Goal: Contribute content

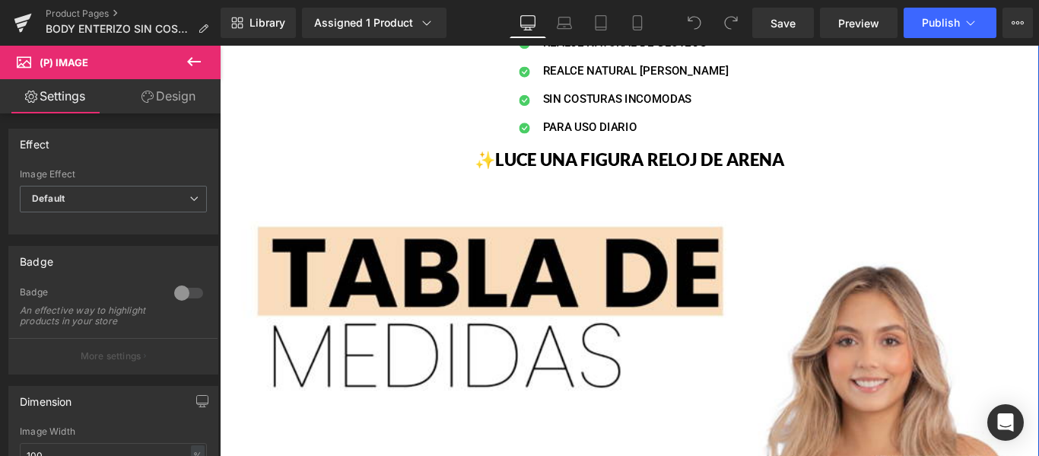
scroll to position [1598, 0]
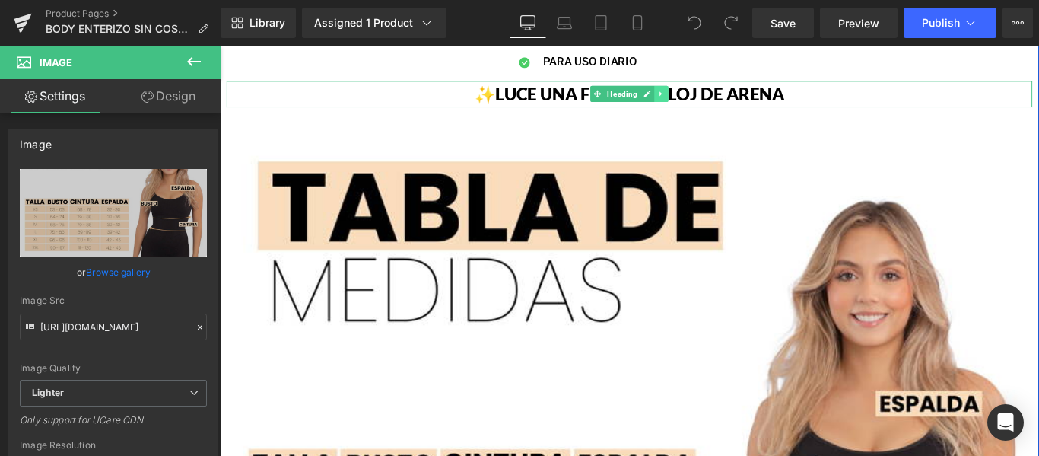
click at [712, 103] on icon at bounding box center [716, 99] width 8 height 9
click at [720, 99] on icon at bounding box center [724, 100] width 8 height 8
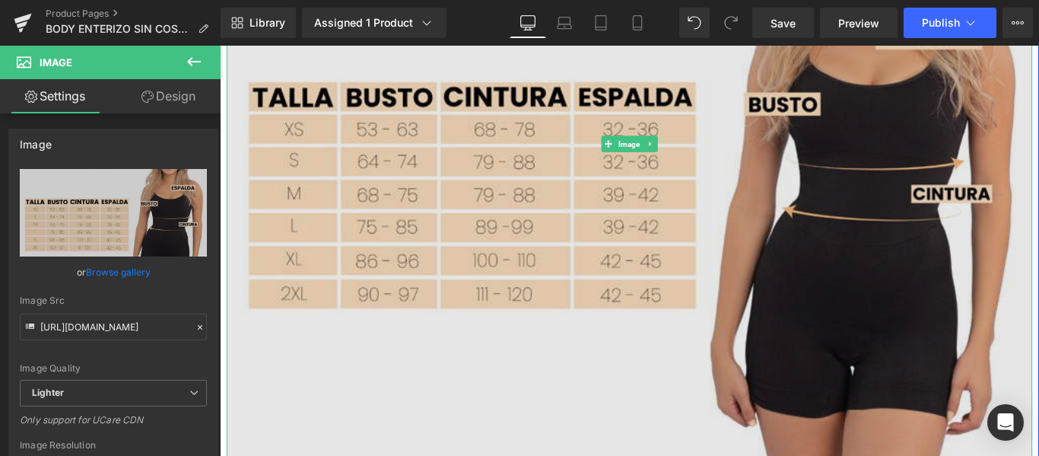
scroll to position [1978, 0]
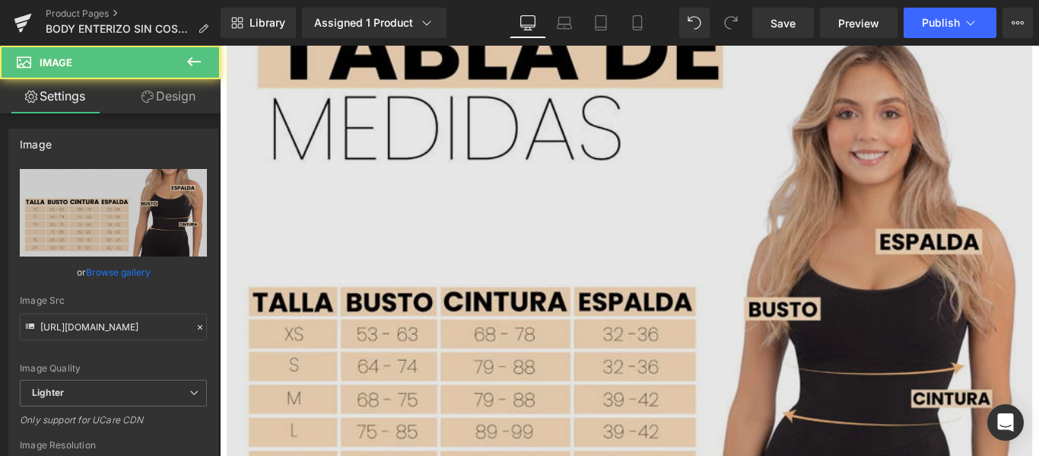
click at [559, 278] on img at bounding box center [679, 385] width 905 height 905
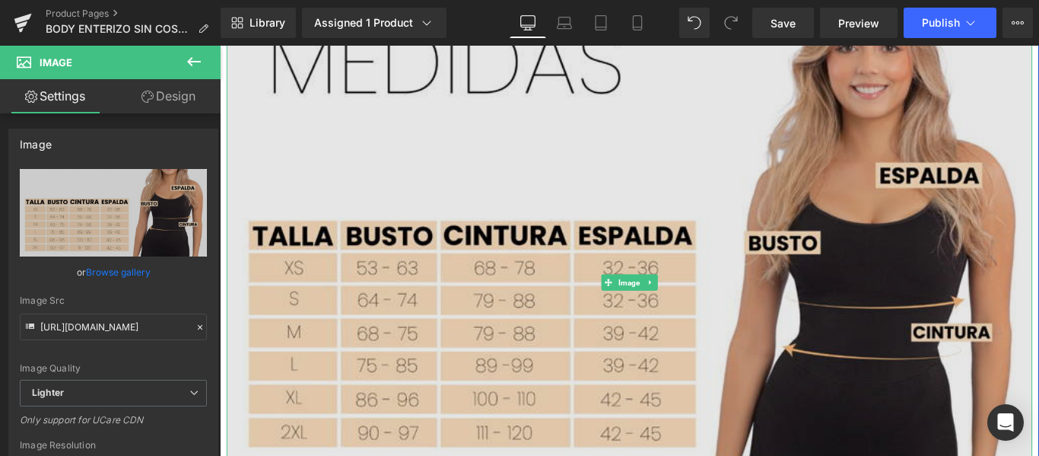
scroll to position [1826, 0]
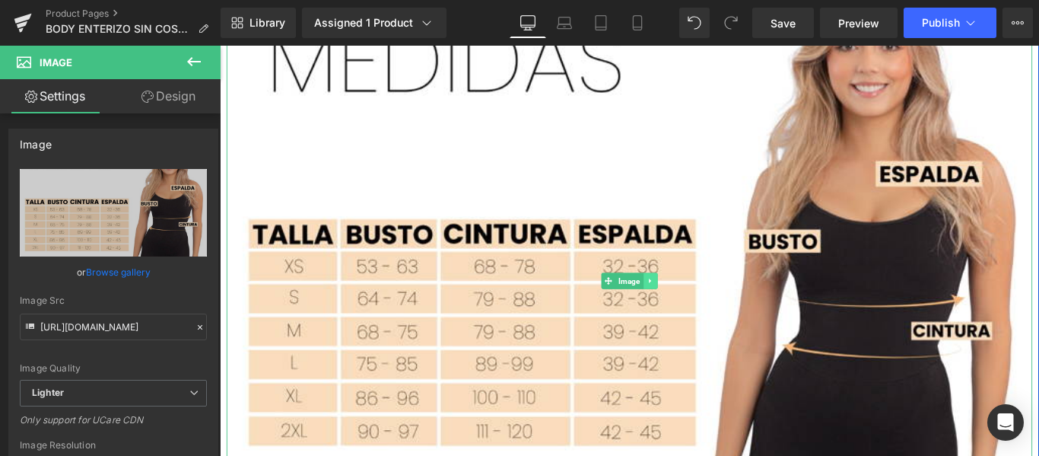
click at [704, 309] on link at bounding box center [704, 309] width 16 height 18
click at [707, 309] on icon at bounding box center [711, 309] width 8 height 8
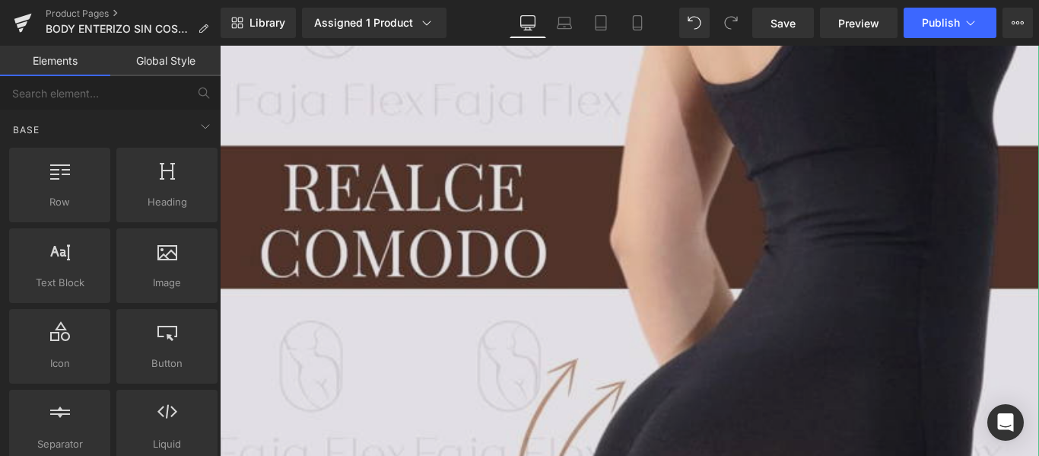
scroll to position [1902, 0]
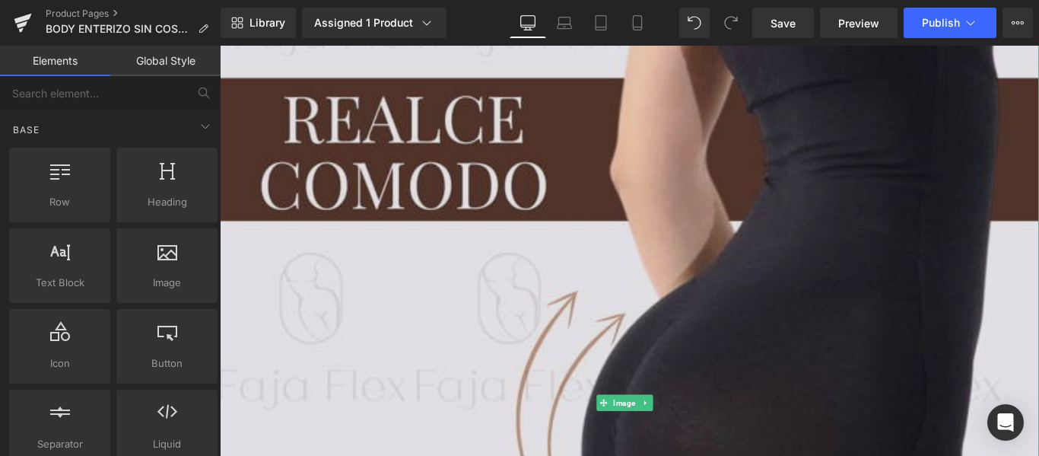
click at [678, 270] on img at bounding box center [680, 446] width 920 height 1151
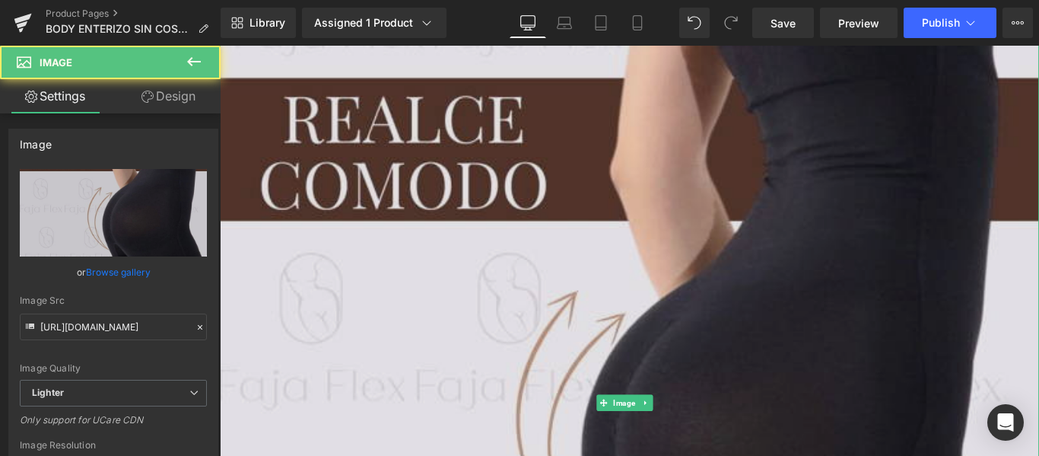
click at [698, 428] on img at bounding box center [680, 446] width 920 height 1151
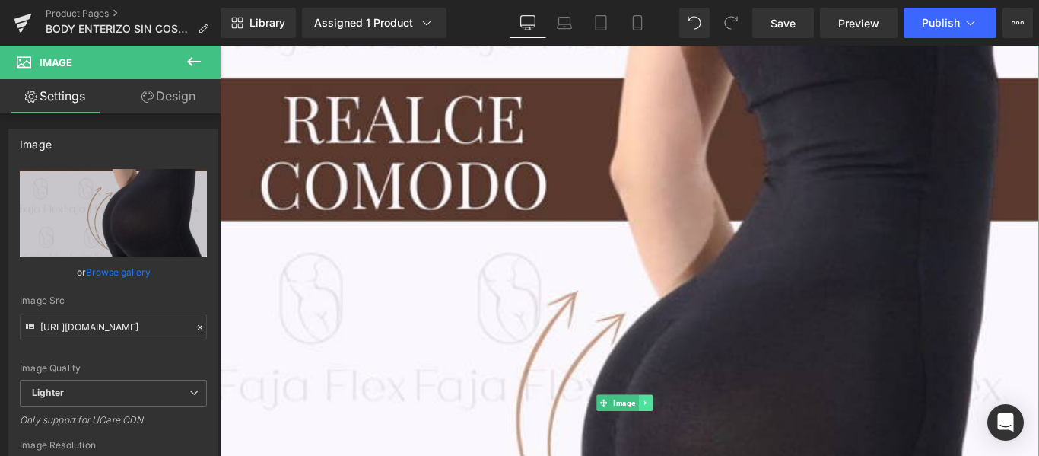
click at [702, 437] on link at bounding box center [698, 446] width 16 height 18
click at [712, 440] on link at bounding box center [706, 446] width 16 height 18
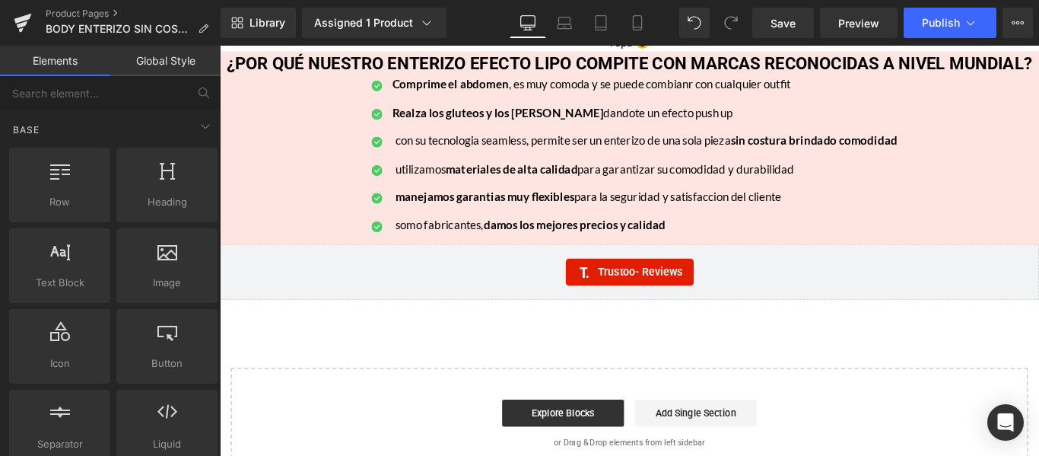
scroll to position [1534, 0]
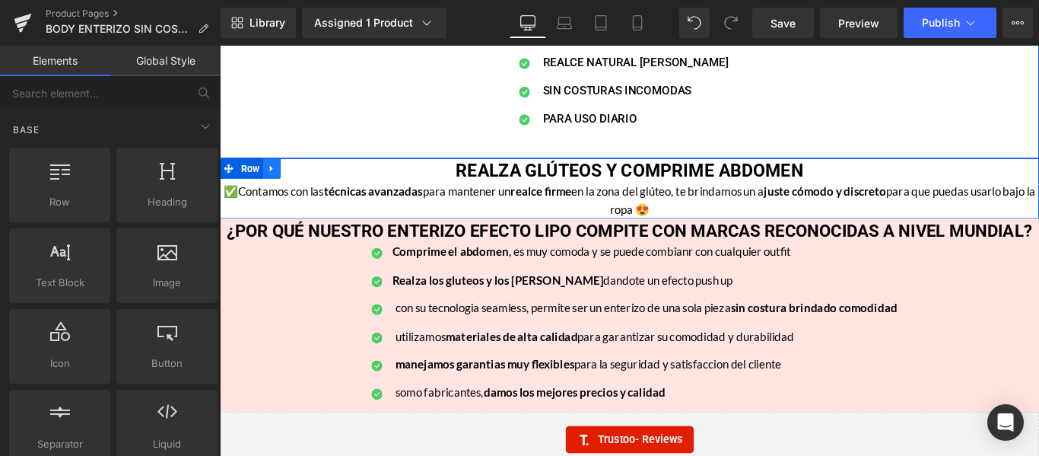
click at [280, 190] on link at bounding box center [279, 183] width 20 height 23
click at [309, 189] on link at bounding box center [318, 183] width 20 height 23
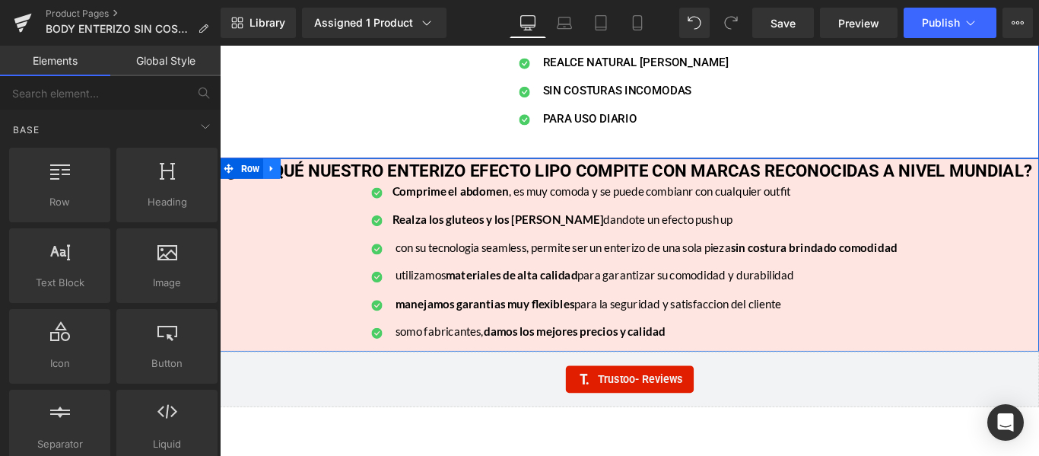
click at [275, 182] on icon at bounding box center [278, 182] width 11 height 11
click at [313, 185] on icon at bounding box center [318, 183] width 11 height 11
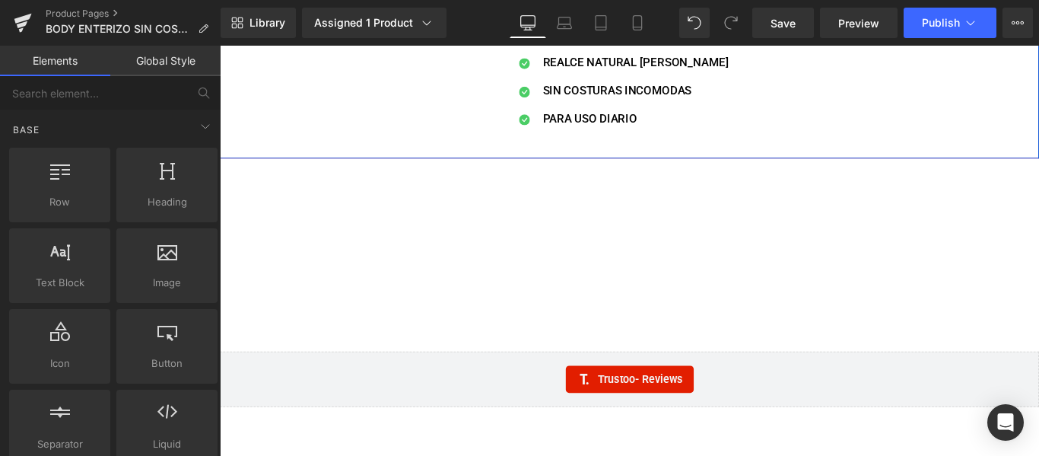
scroll to position [1477, 0]
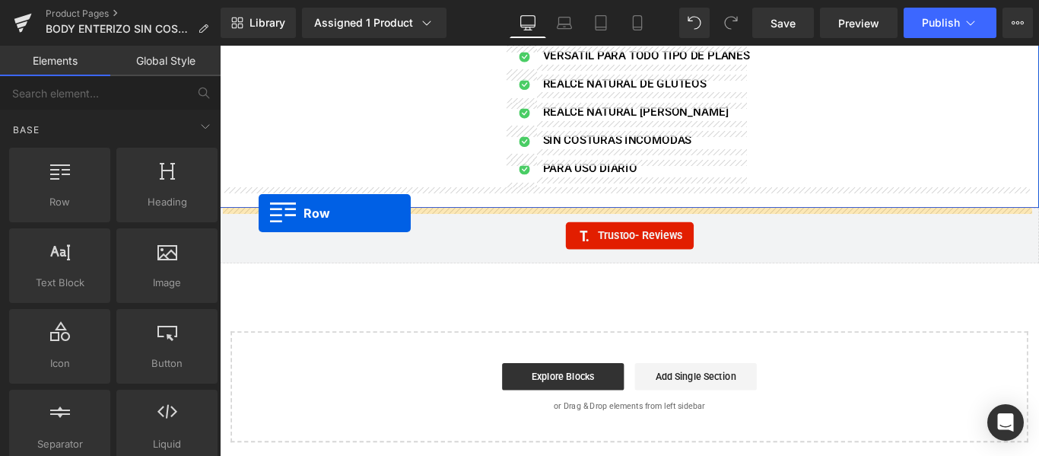
drag, startPoint x: 293, startPoint y: 231, endPoint x: 263, endPoint y: 234, distance: 29.8
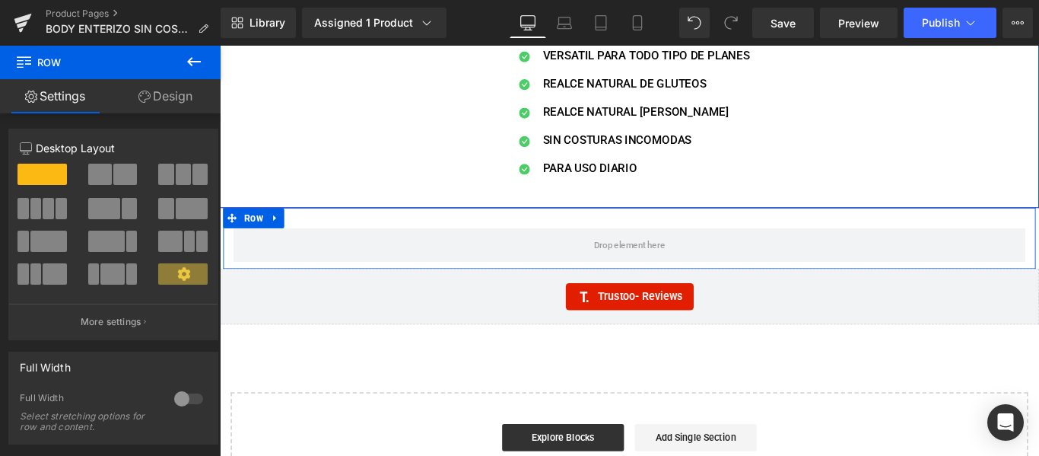
click at [145, 99] on icon at bounding box center [144, 97] width 12 height 12
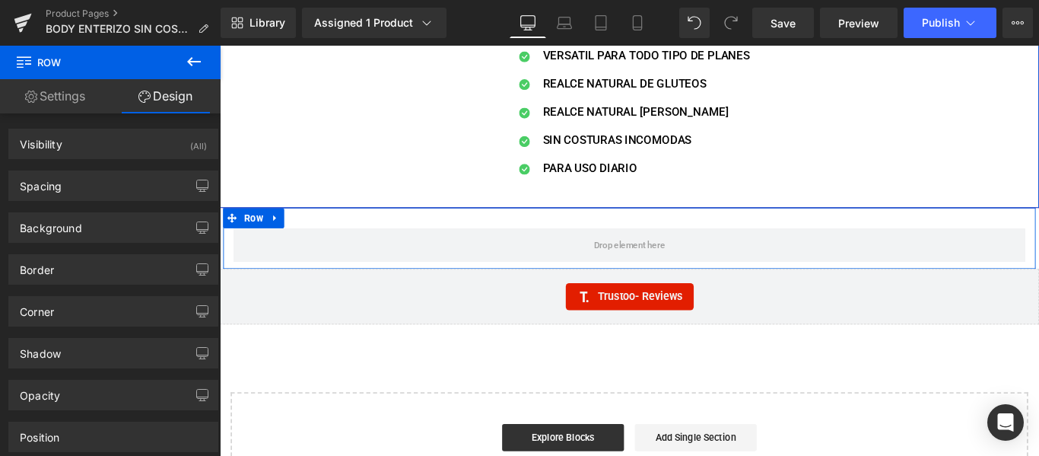
click at [41, 100] on link "Settings" at bounding box center [55, 96] width 110 height 34
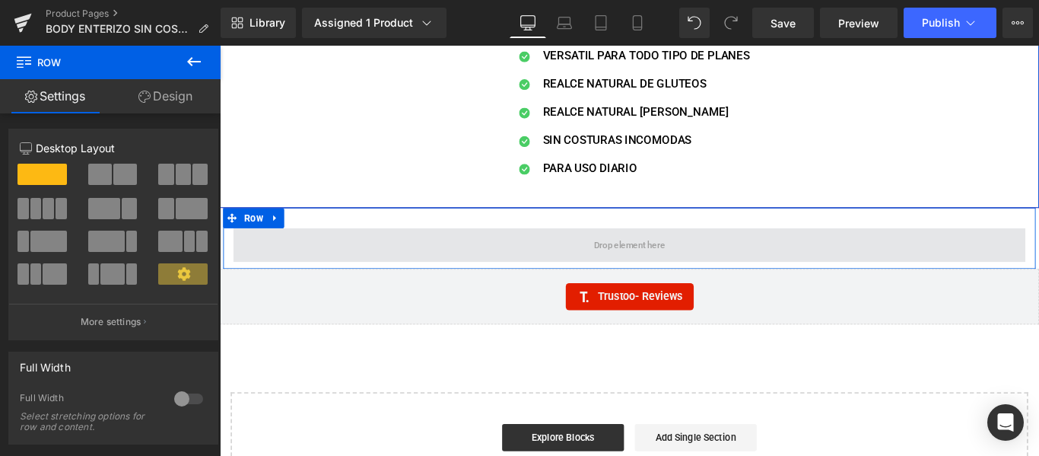
click at [367, 269] on span at bounding box center [680, 270] width 890 height 38
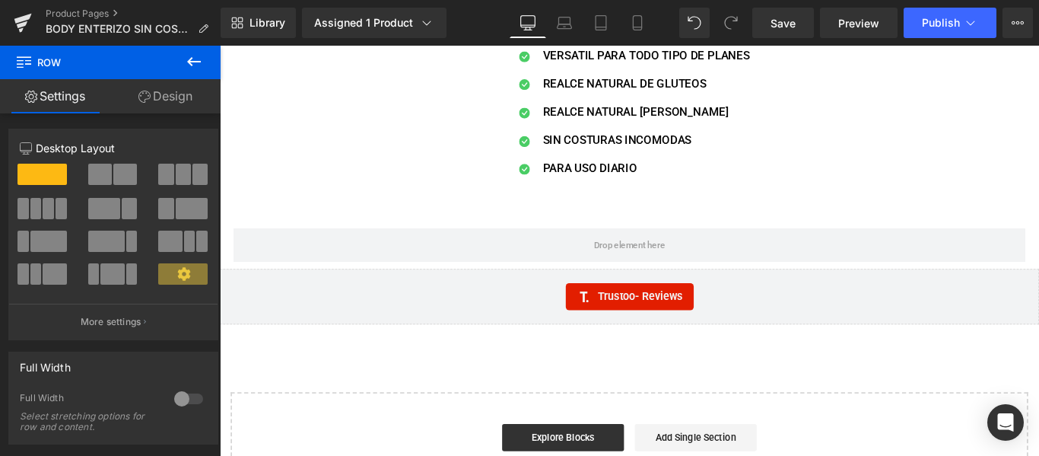
click at [191, 65] on icon at bounding box center [194, 61] width 14 height 9
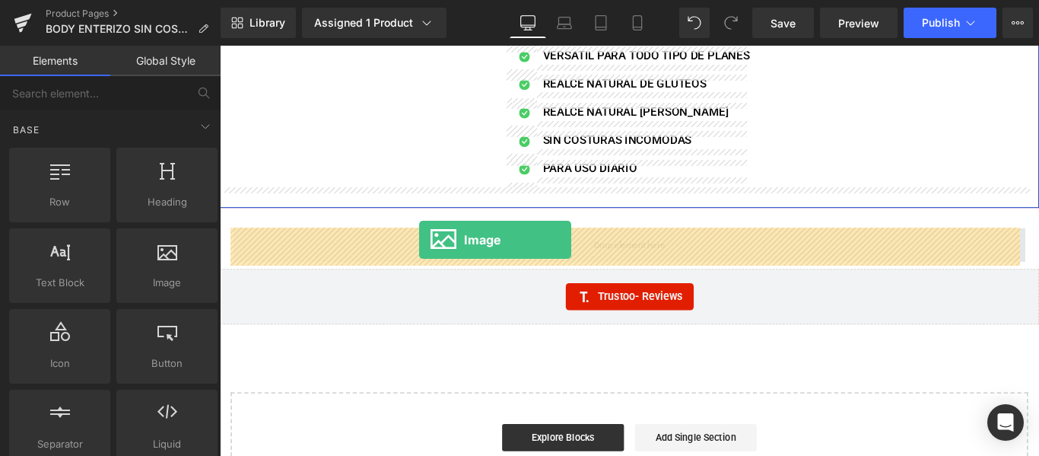
drag, startPoint x: 386, startPoint y: 300, endPoint x: 440, endPoint y: 269, distance: 62.4
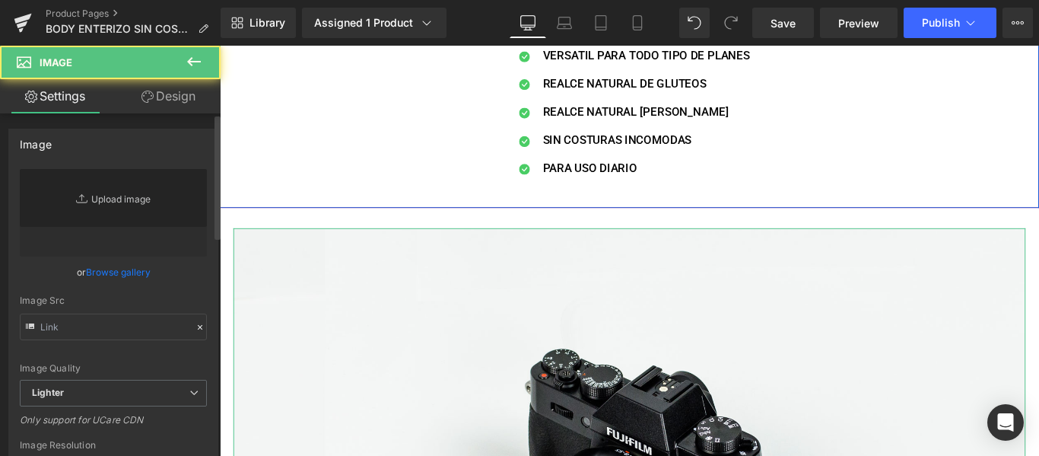
type input "//[DOMAIN_NAME][URL]"
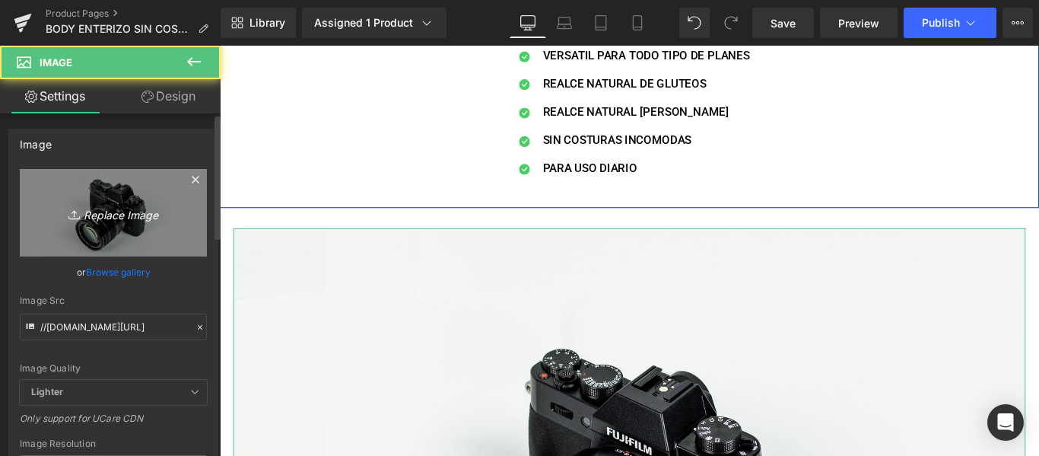
click at [126, 218] on icon "Replace Image" at bounding box center [113, 212] width 122 height 19
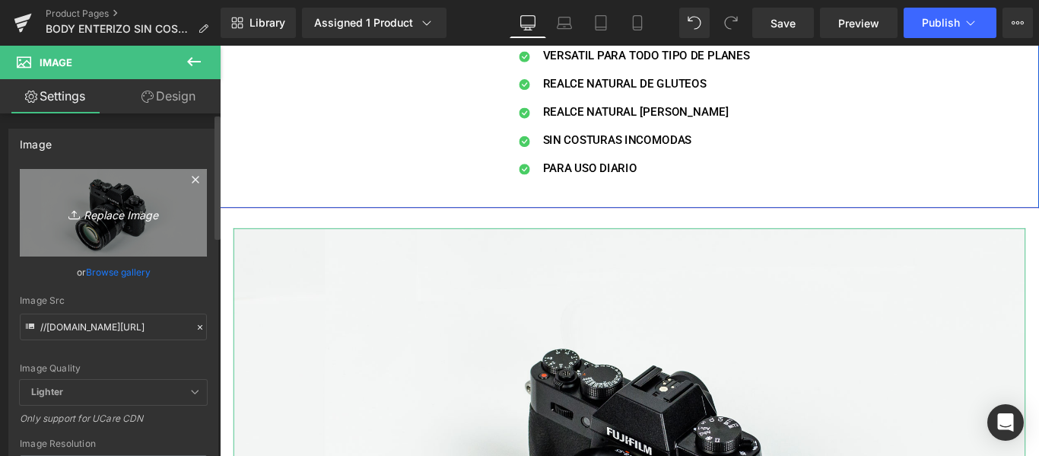
type input "C:\fakepath\BODY ENTERIZO (1).png"
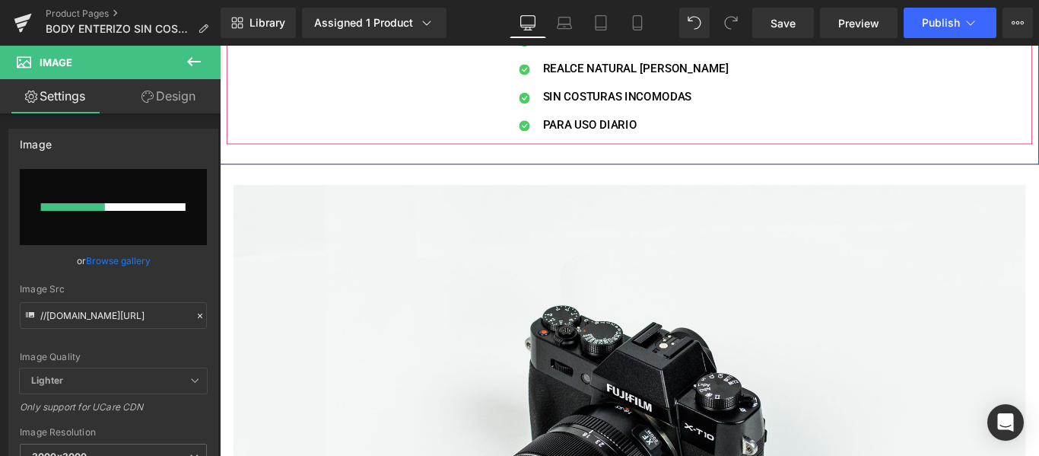
scroll to position [1553, 0]
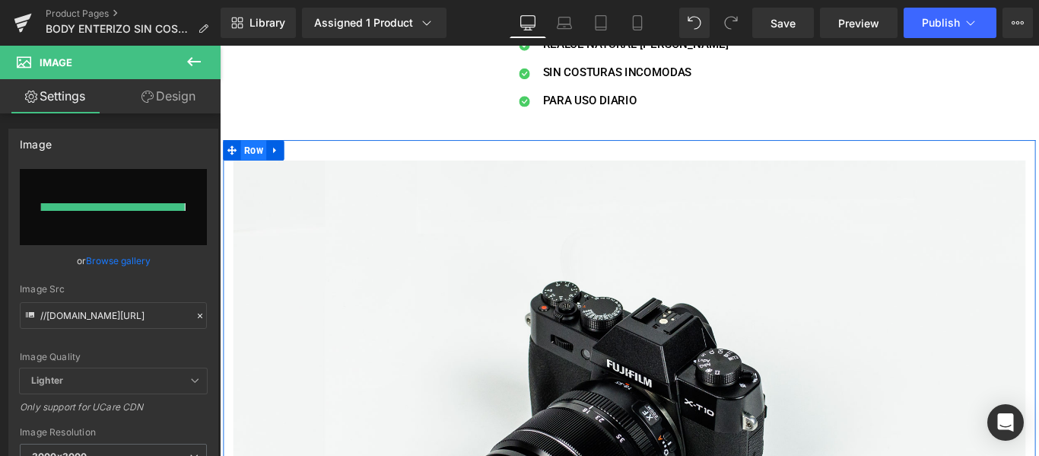
type input "[URL][DOMAIN_NAME]"
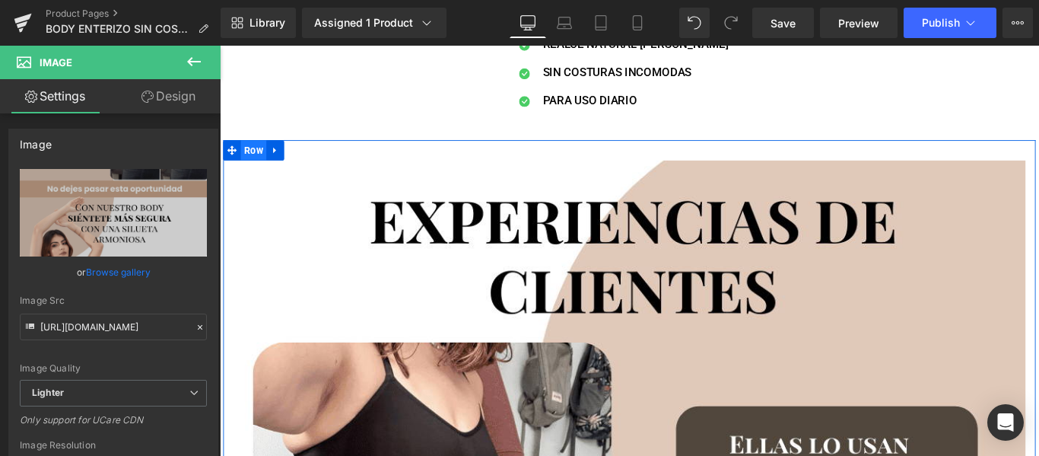
click at [263, 162] on span "Row" at bounding box center [257, 163] width 29 height 23
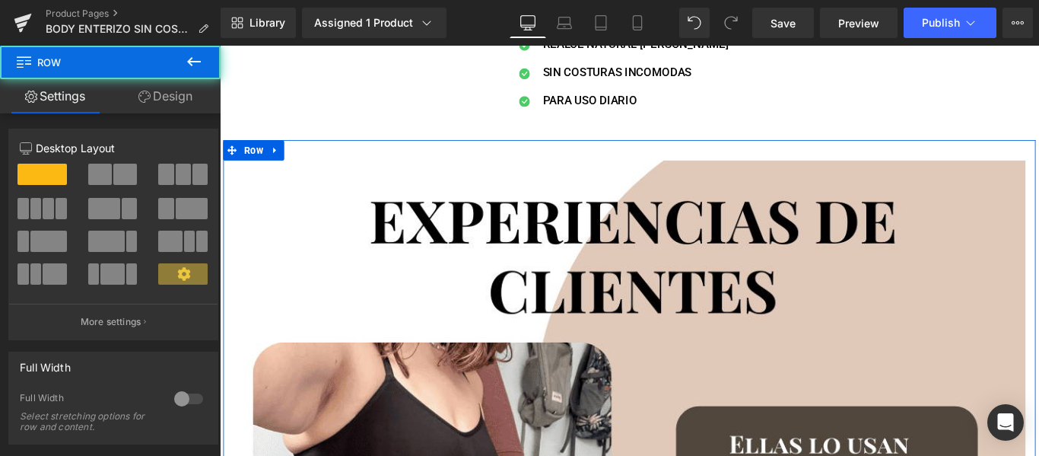
click at [170, 393] on div at bounding box center [188, 398] width 37 height 24
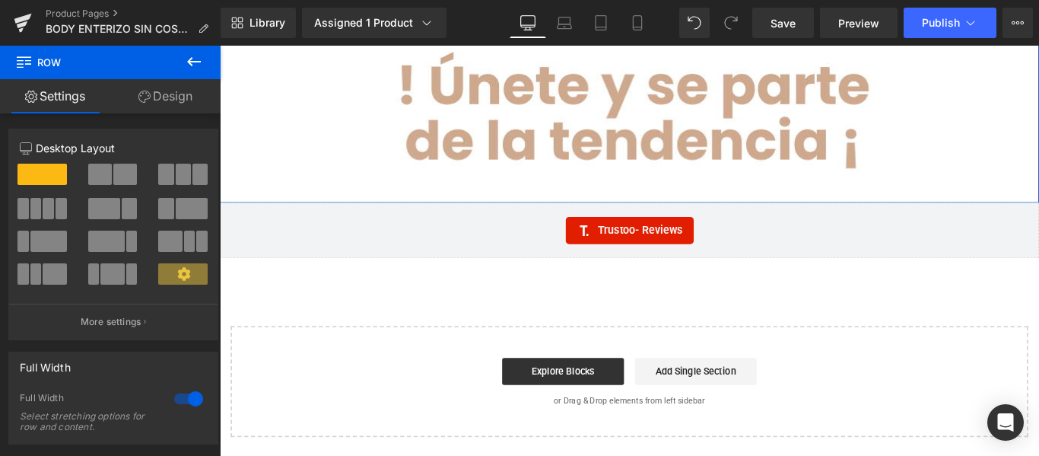
scroll to position [4072, 0]
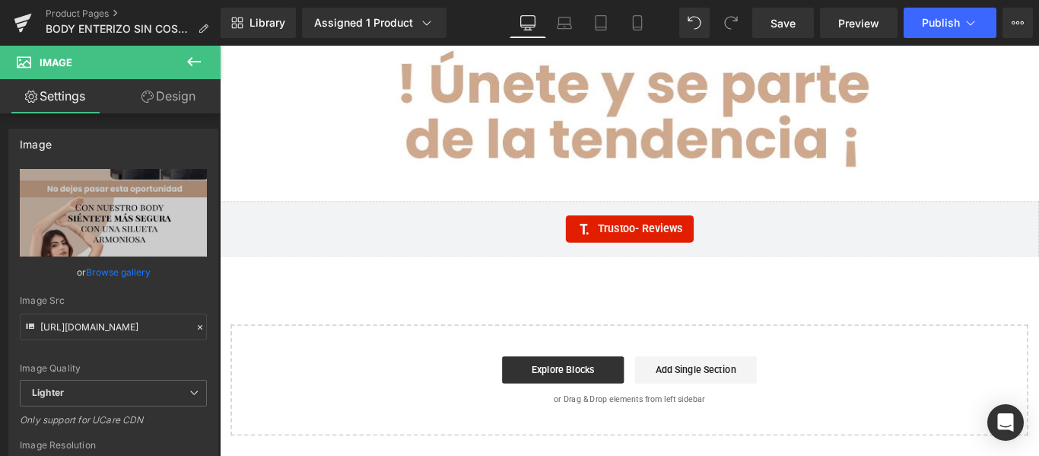
click at [186, 58] on icon at bounding box center [194, 61] width 18 height 18
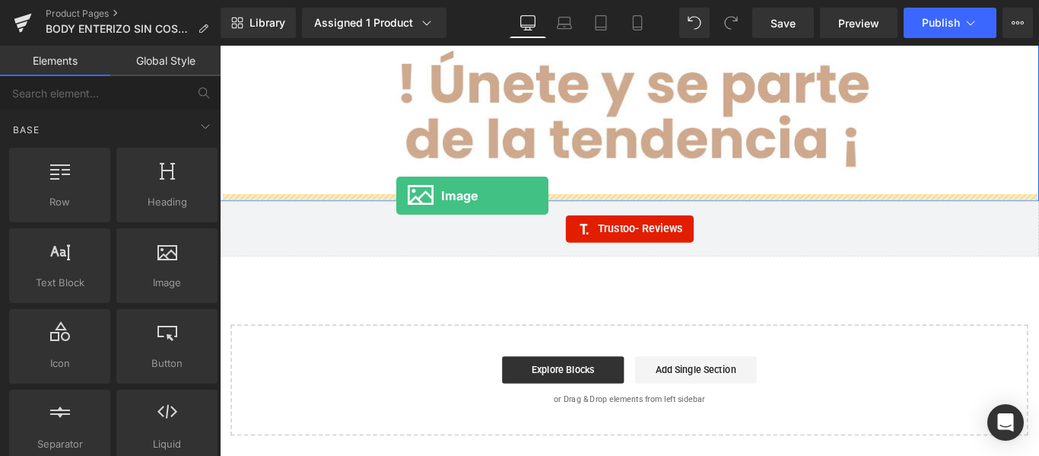
drag, startPoint x: 378, startPoint y: 325, endPoint x: 418, endPoint y: 214, distance: 118.2
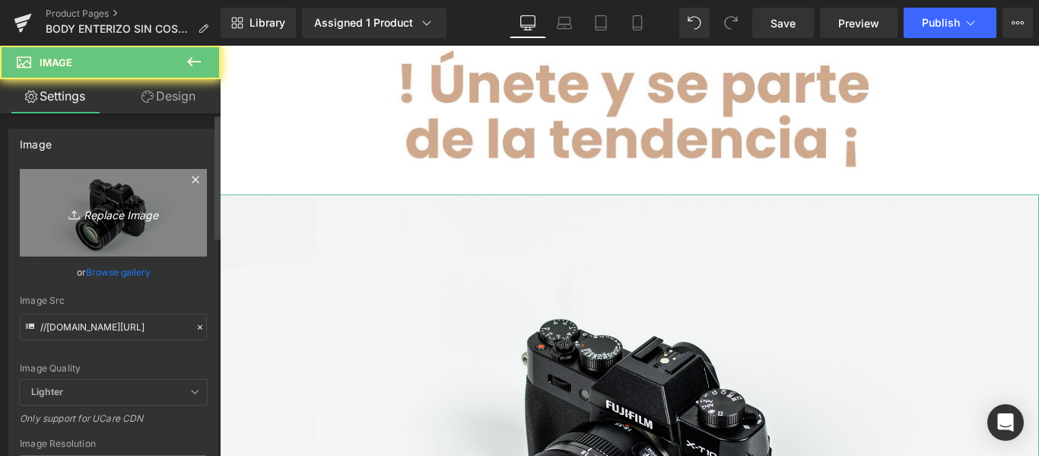
click at [132, 233] on link "Replace Image" at bounding box center [113, 212] width 187 height 87
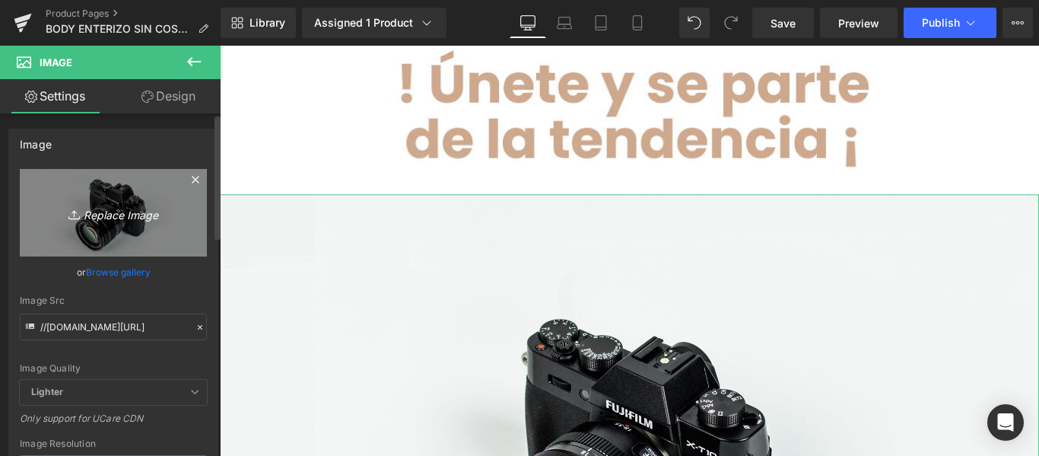
type input "C:\fakepath\BODY ENTERIZO (1).jpg"
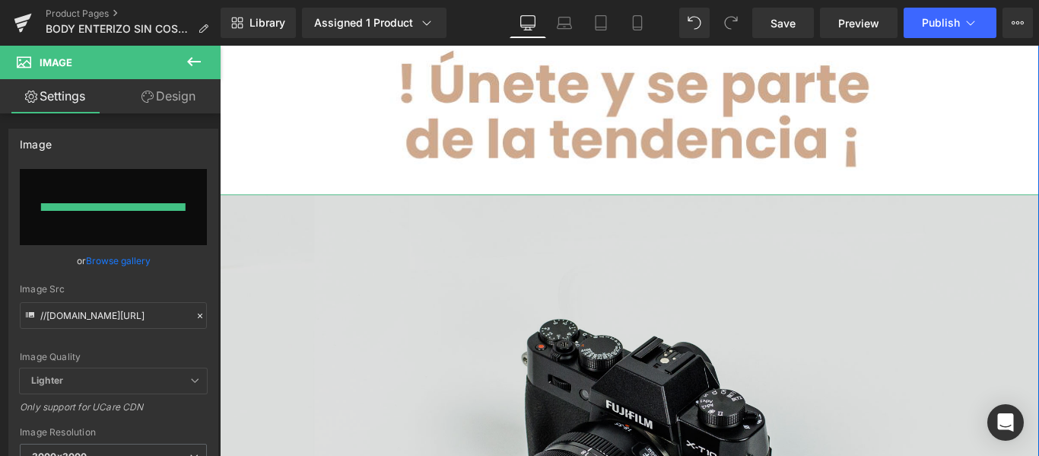
type input "[URL][DOMAIN_NAME]"
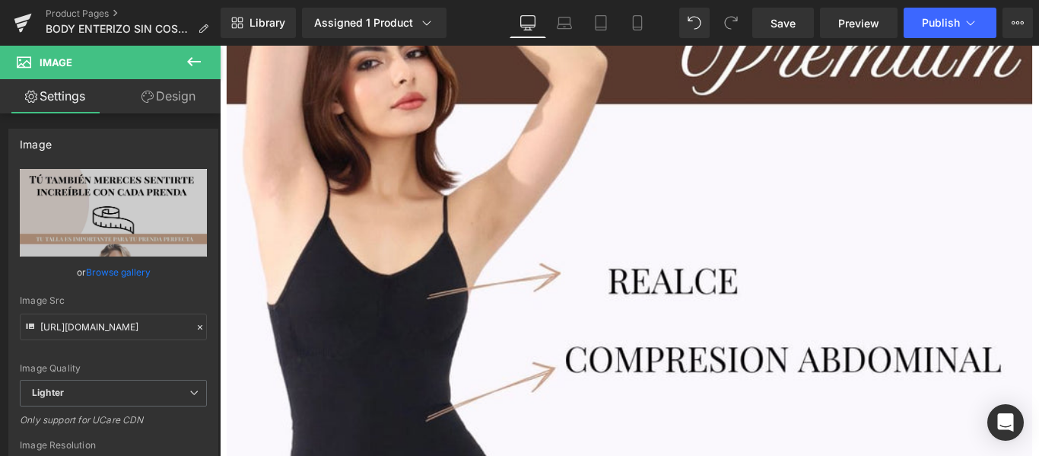
scroll to position [0, 0]
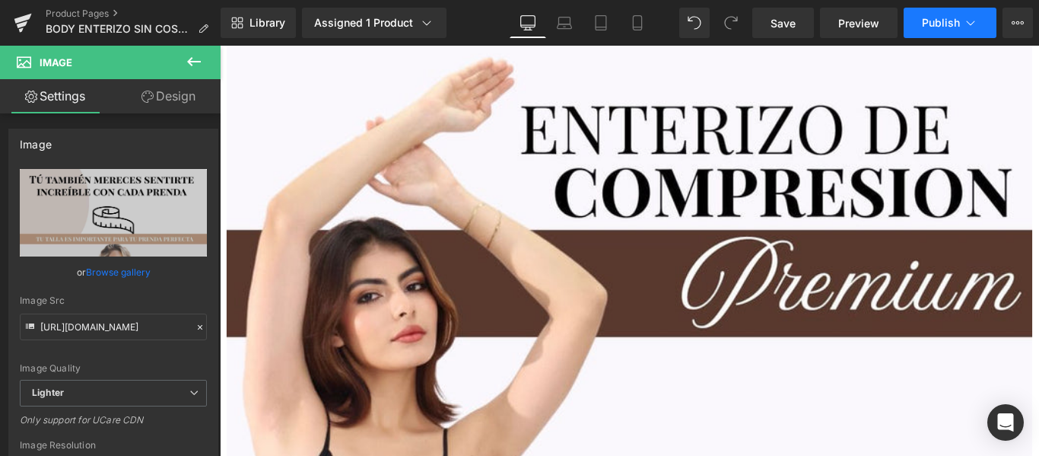
click at [966, 27] on icon at bounding box center [970, 22] width 15 height 15
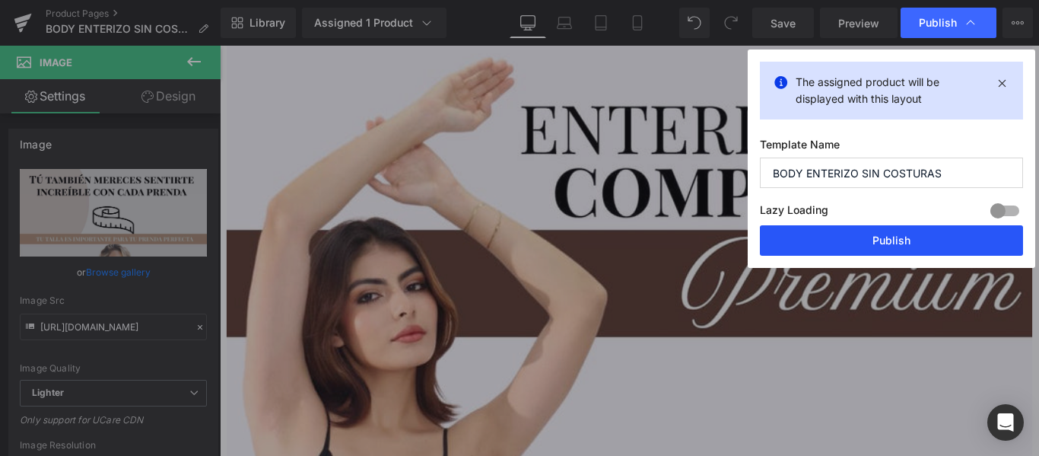
click at [930, 231] on button "Publish" at bounding box center [891, 240] width 263 height 30
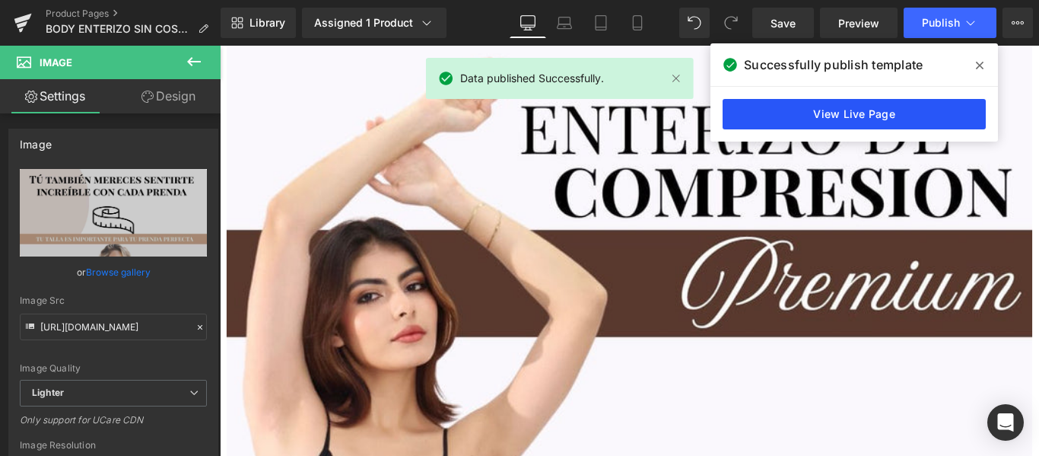
click at [929, 116] on link "View Live Page" at bounding box center [854, 114] width 263 height 30
